Goal: Navigation & Orientation: Find specific page/section

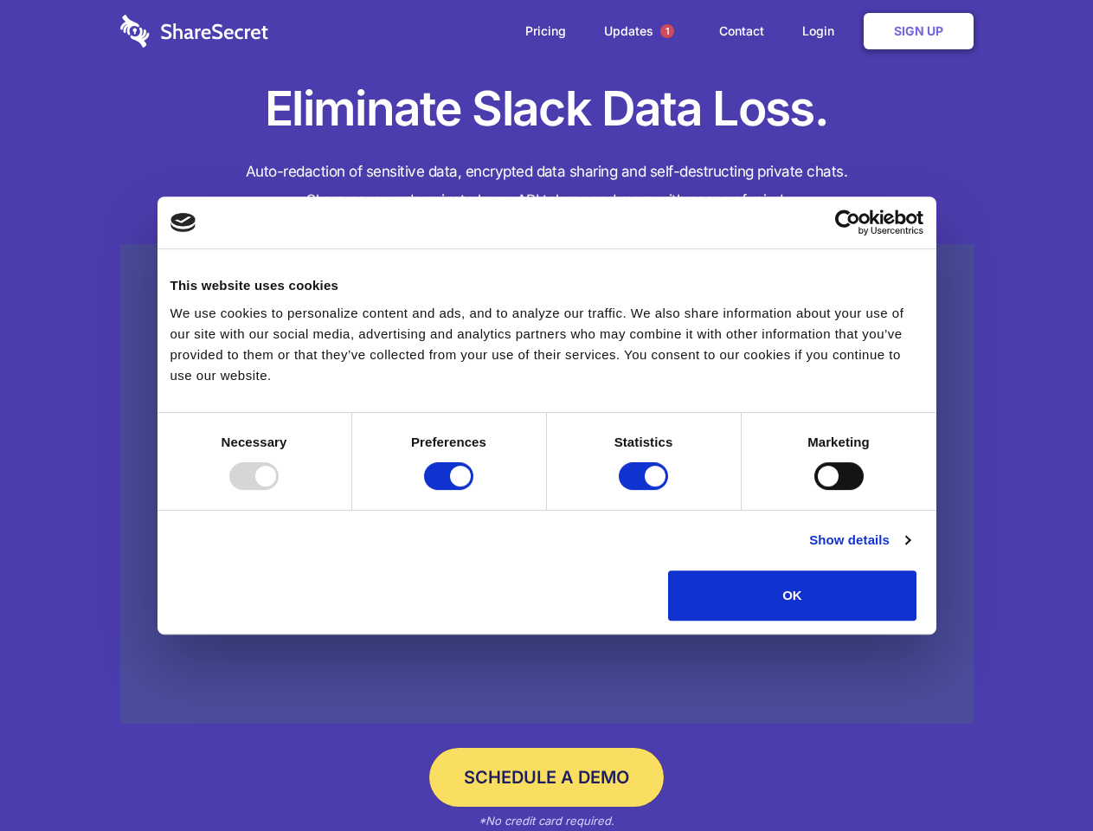
click at [279, 490] on div at bounding box center [253, 476] width 49 height 28
click at [474, 490] on input "Preferences" at bounding box center [448, 476] width 49 height 28
checkbox input "false"
click at [646, 490] on input "Statistics" at bounding box center [643, 476] width 49 height 28
checkbox input "false"
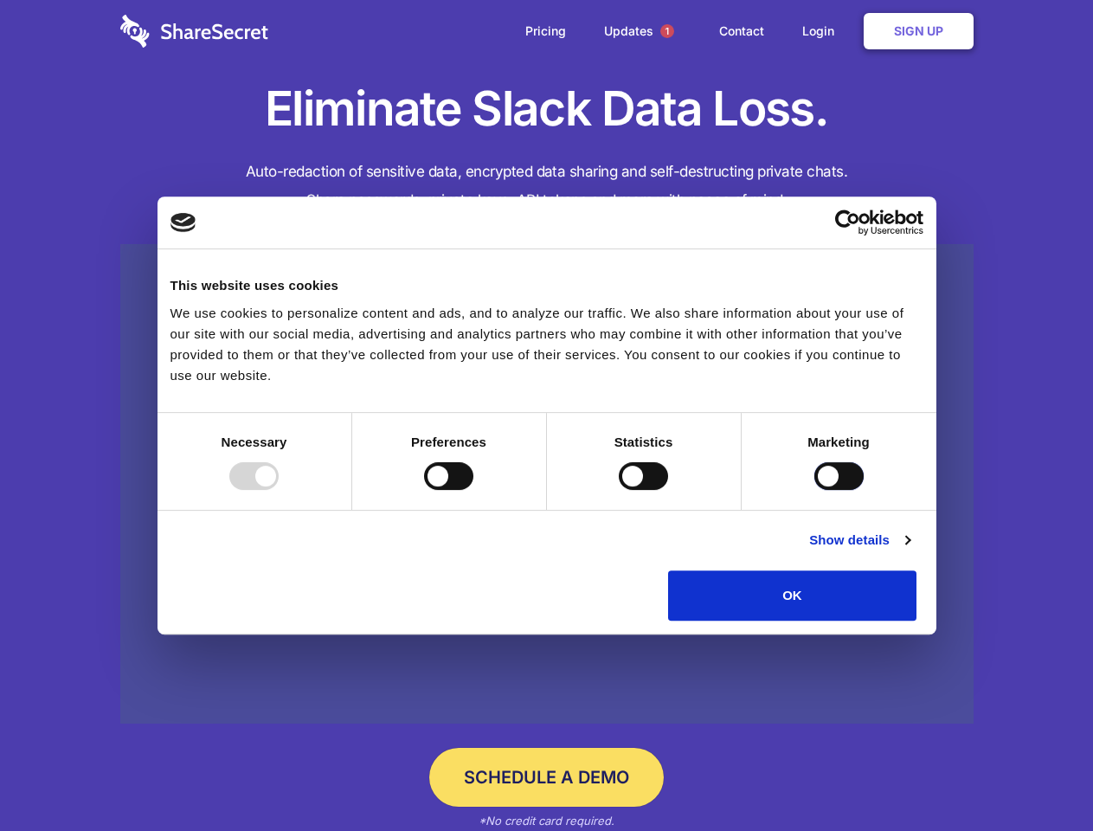
click at [815, 490] on input "Marketing" at bounding box center [839, 476] width 49 height 28
checkbox input "true"
click at [910, 551] on link "Show details" at bounding box center [859, 540] width 100 height 21
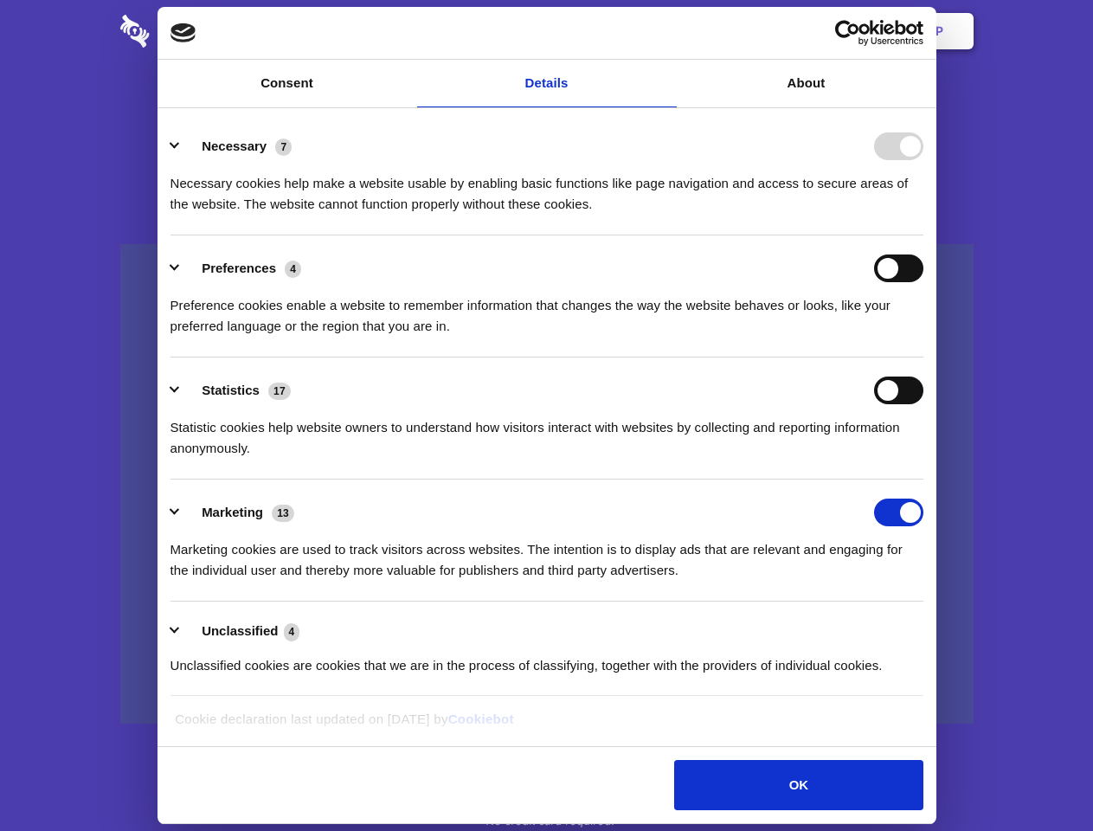
click at [924, 337] on div "Preference cookies enable a website to remember information that changes the wa…" at bounding box center [547, 309] width 753 height 55
click at [667, 31] on span "1" at bounding box center [668, 31] width 14 height 14
